Goal: Information Seeking & Learning: Understand process/instructions

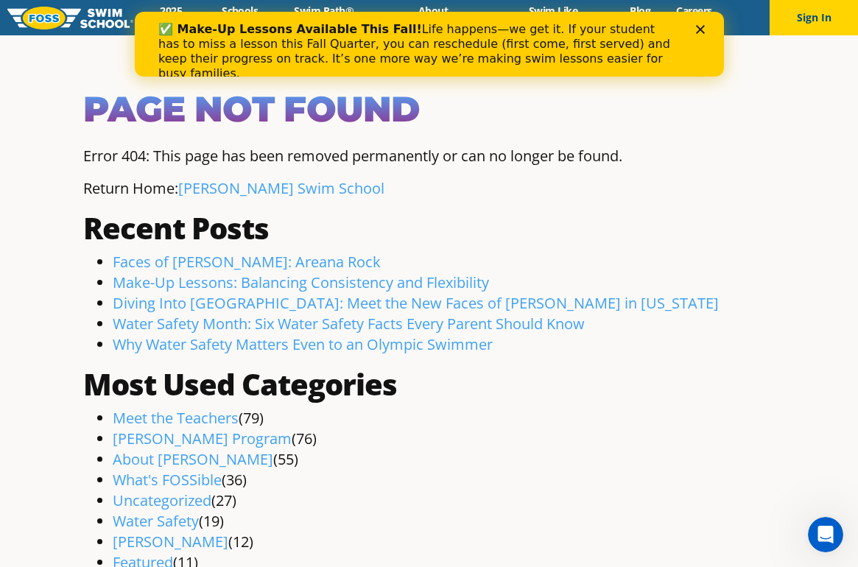
click at [83, 14] on img at bounding box center [70, 18] width 126 height 23
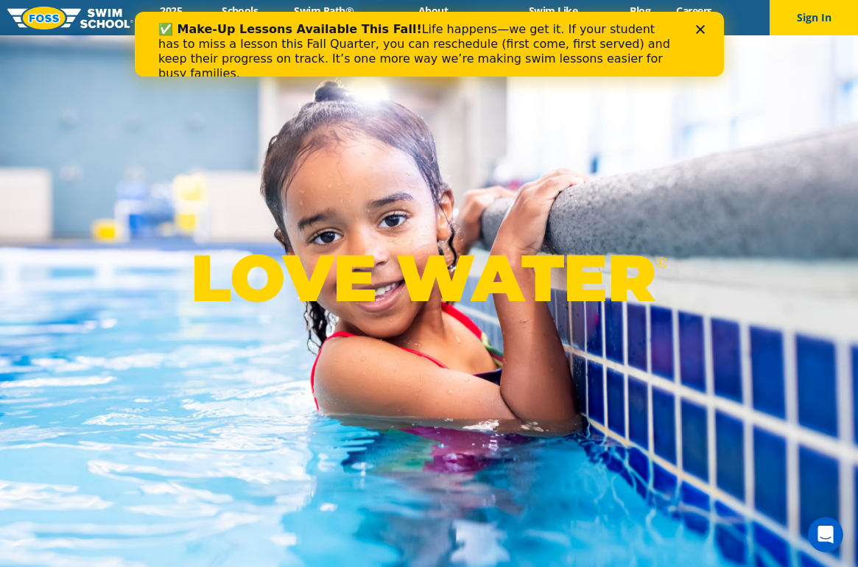
click at [698, 27] on polygon "Close" at bounding box center [699, 29] width 9 height 9
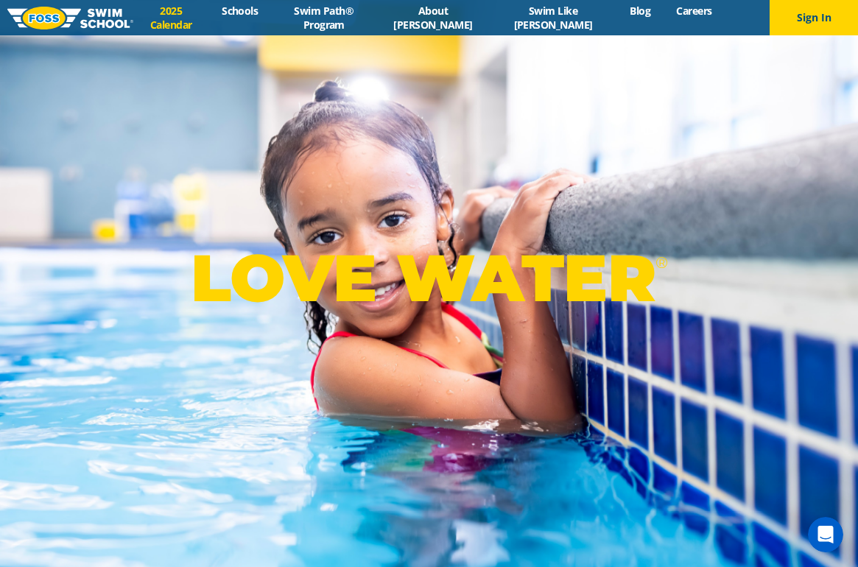
click at [209, 14] on link "2025 Calendar" at bounding box center [171, 18] width 76 height 28
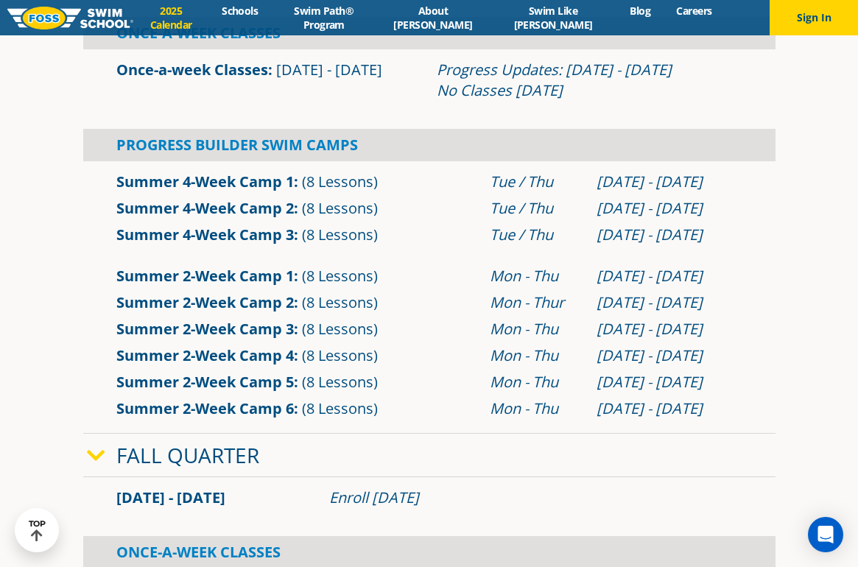
scroll to position [881, 0]
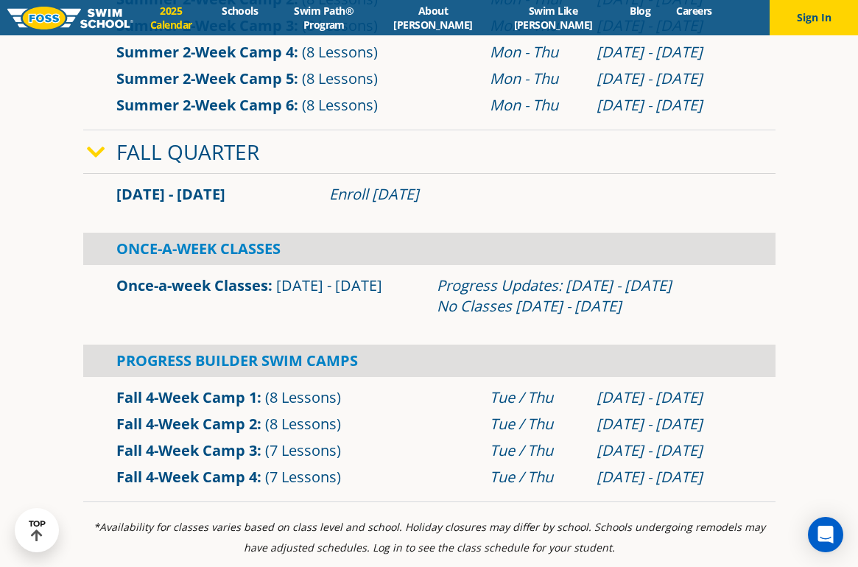
click at [324, 299] on div "Once-a-week Classes Sep 2 - Dec 22" at bounding box center [269, 295] width 320 height 41
click at [496, 302] on div "Progress Updates: Nov 4 - Nov 10 No Classes Nov 26 - Nov 30" at bounding box center [590, 295] width 306 height 41
click at [390, 209] on div "Sep 2 - Dec 22 Enroll July 29, 2025" at bounding box center [429, 194] width 692 height 41
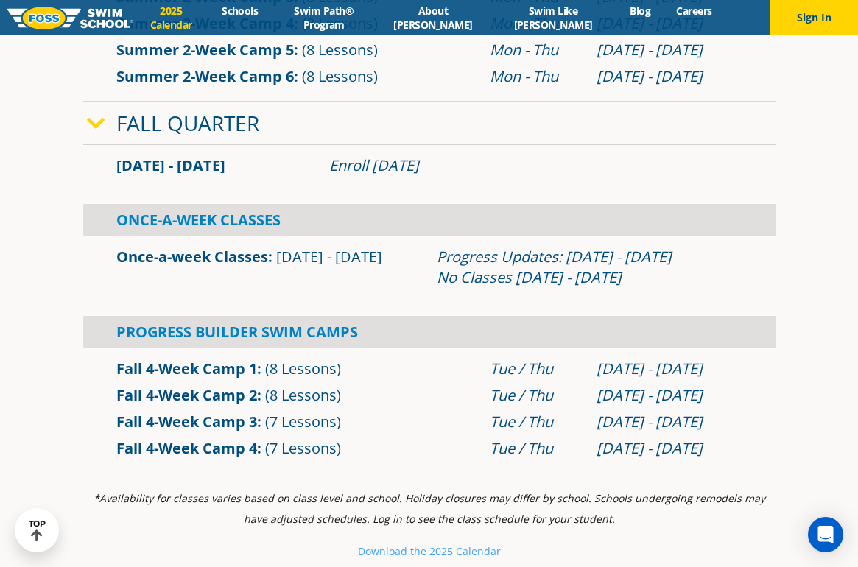
click at [206, 230] on div "Once-A-Week Classes" at bounding box center [429, 220] width 692 height 32
click at [211, 217] on div "Once-A-Week Classes" at bounding box center [429, 220] width 692 height 32
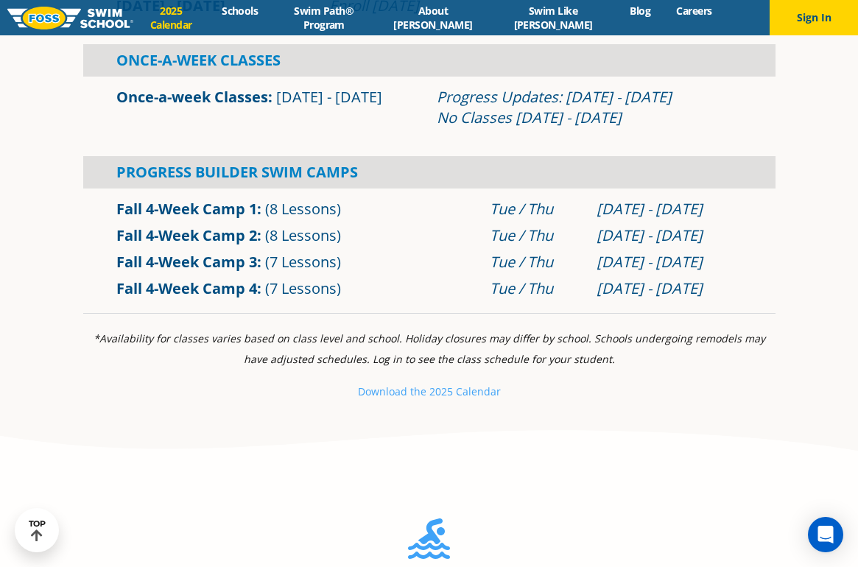
scroll to position [771, 0]
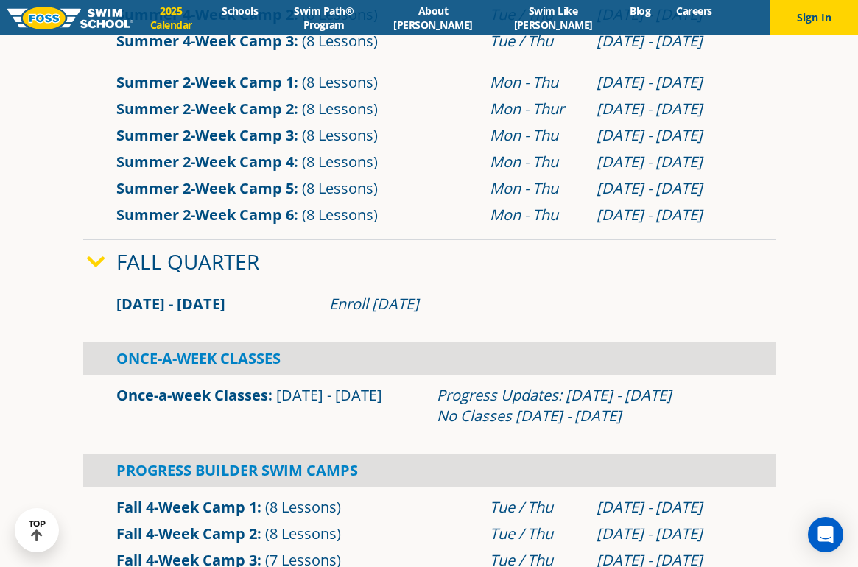
click at [186, 261] on link "Fall Quarter" at bounding box center [187, 262] width 143 height 28
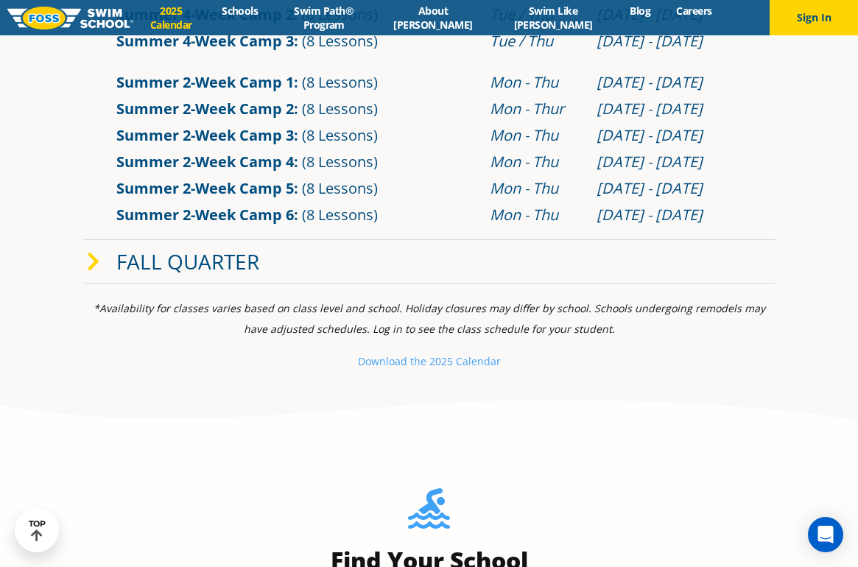
click at [186, 261] on link "Fall Quarter" at bounding box center [187, 262] width 143 height 28
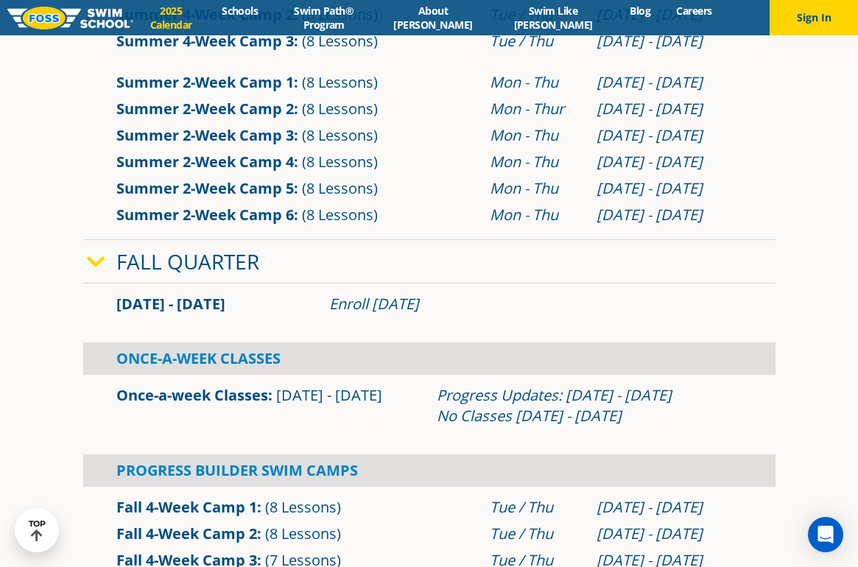
scroll to position [1064, 0]
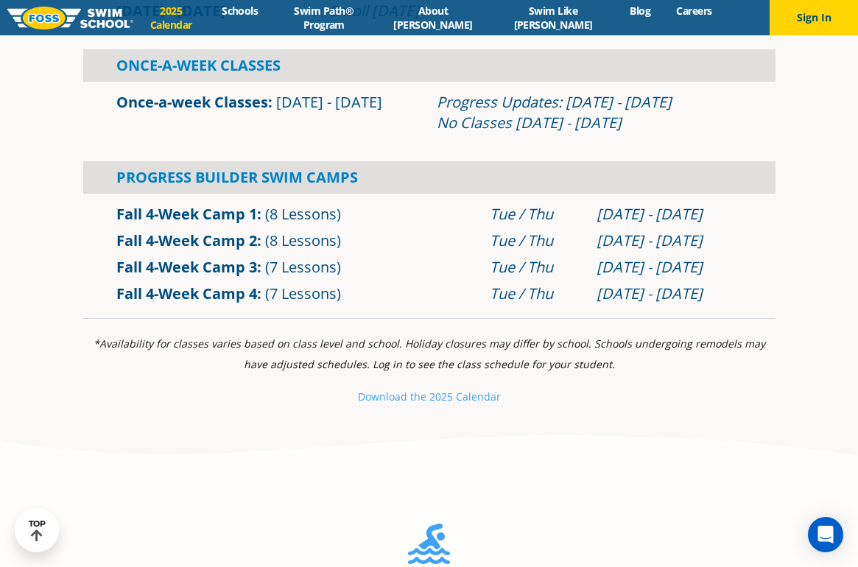
click at [410, 407] on p "Download th e 2025 Calendar" at bounding box center [429, 397] width 692 height 21
click at [415, 396] on small "Download th" at bounding box center [389, 397] width 63 height 14
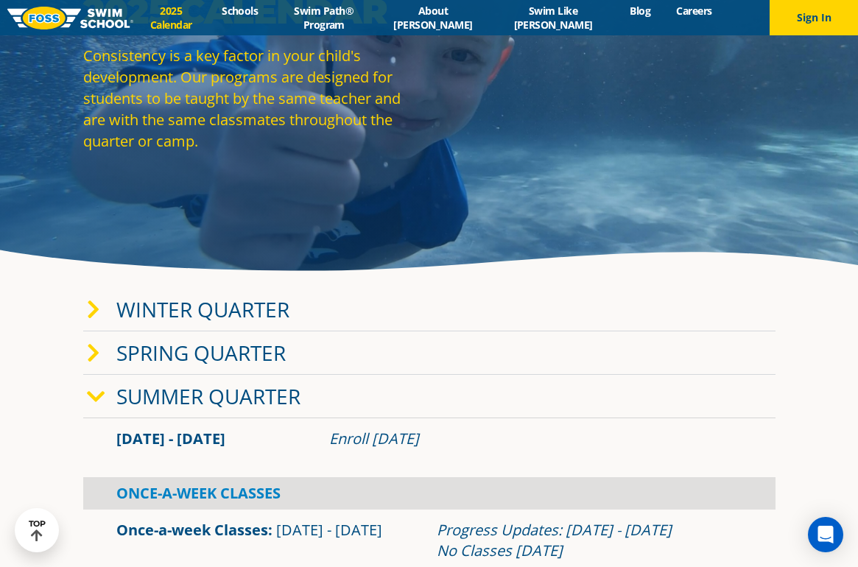
scroll to position [0, 0]
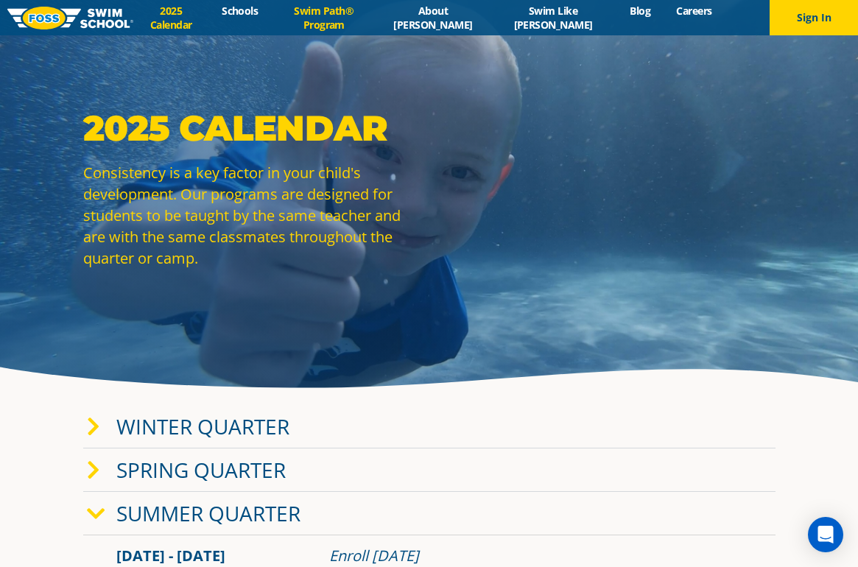
click at [348, 20] on link "Swim Path® Program" at bounding box center [324, 18] width 106 height 28
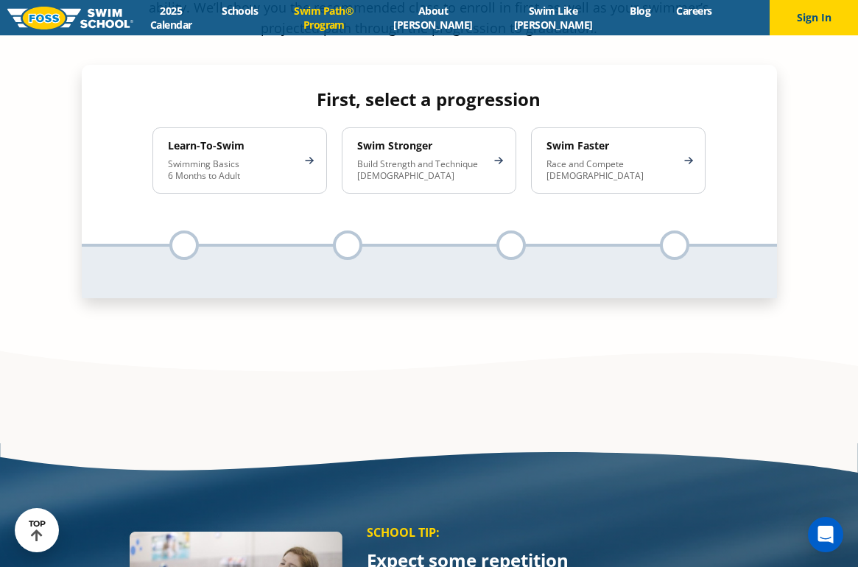
scroll to position [1263, 0]
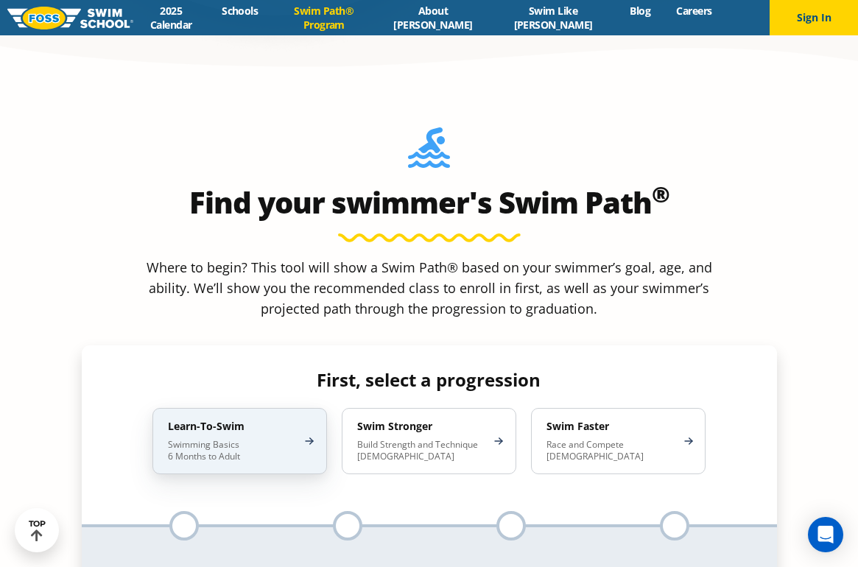
click at [249, 439] on p "Swimming Basics 6 Months to Adult" at bounding box center [232, 451] width 129 height 24
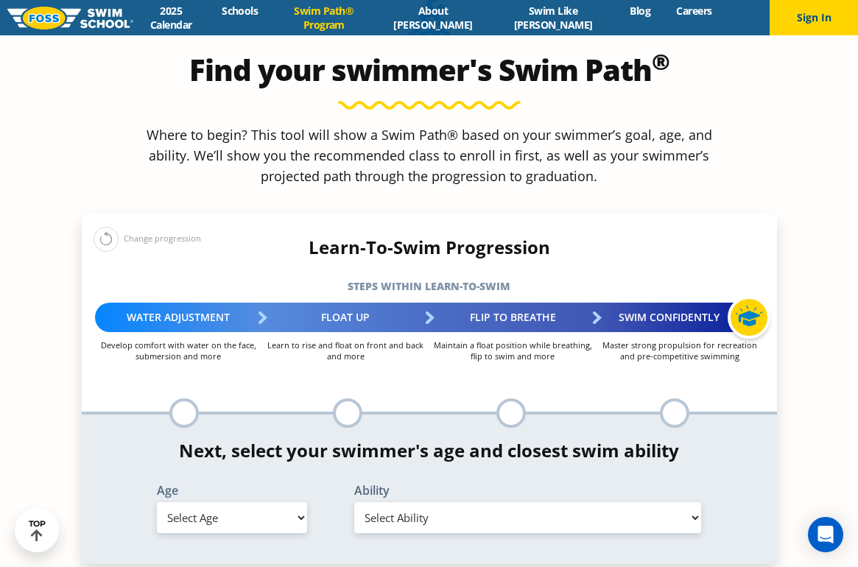
scroll to position [1534, 0]
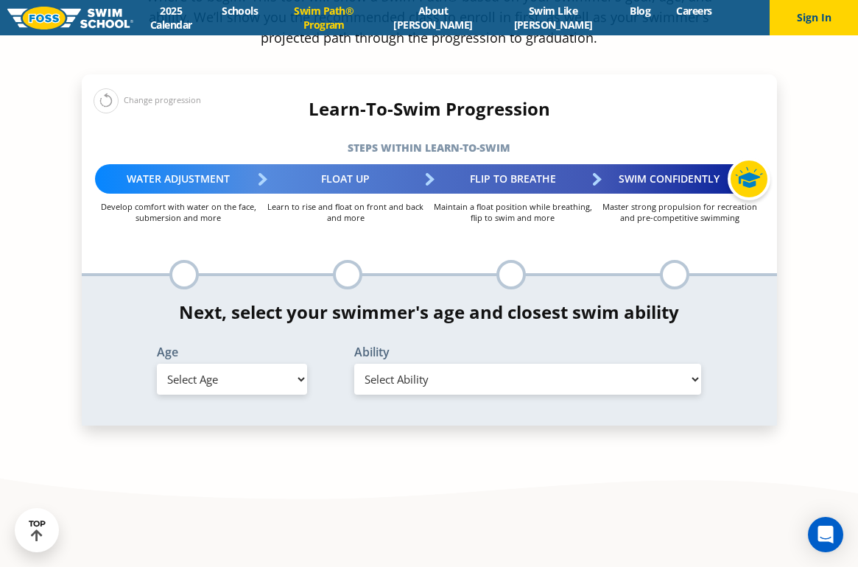
select select "1-year"
select select "1-year-first-in-water-experience"
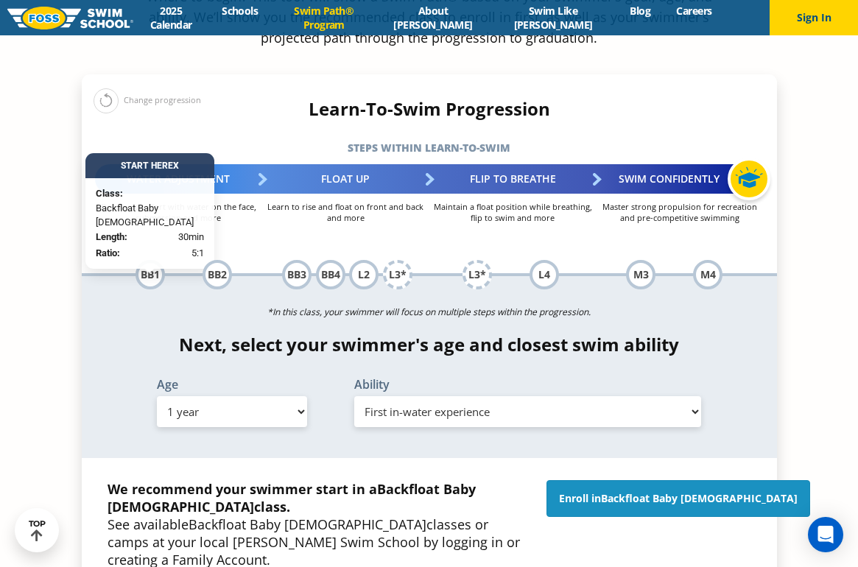
click at [701, 491] on span "Backfloat Baby 1" at bounding box center [699, 498] width 197 height 14
